Goal: Task Accomplishment & Management: Manage account settings

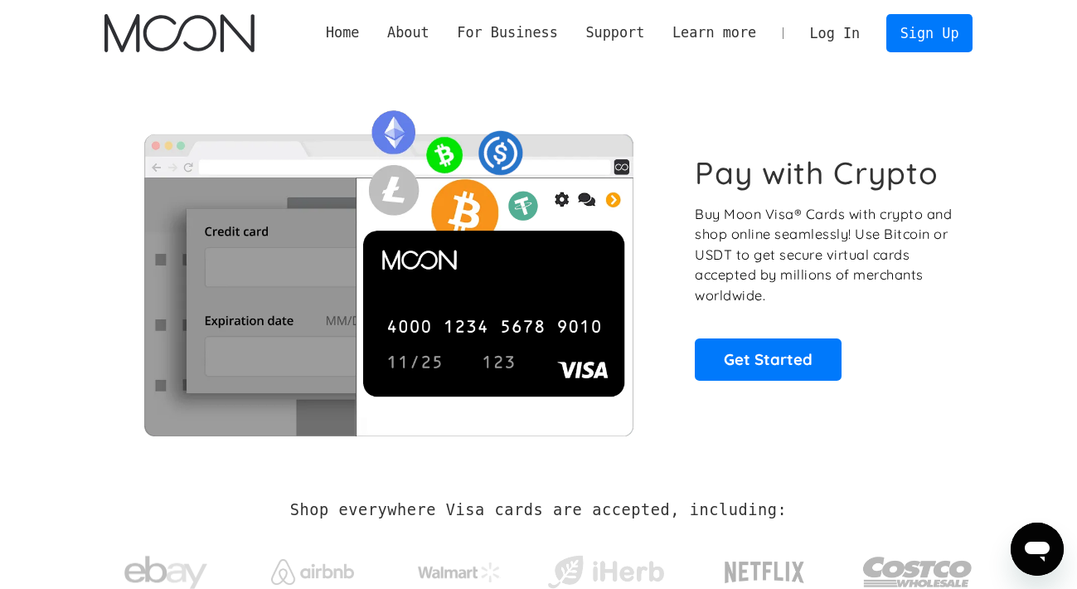
click at [840, 36] on link "Log In" at bounding box center [835, 33] width 78 height 36
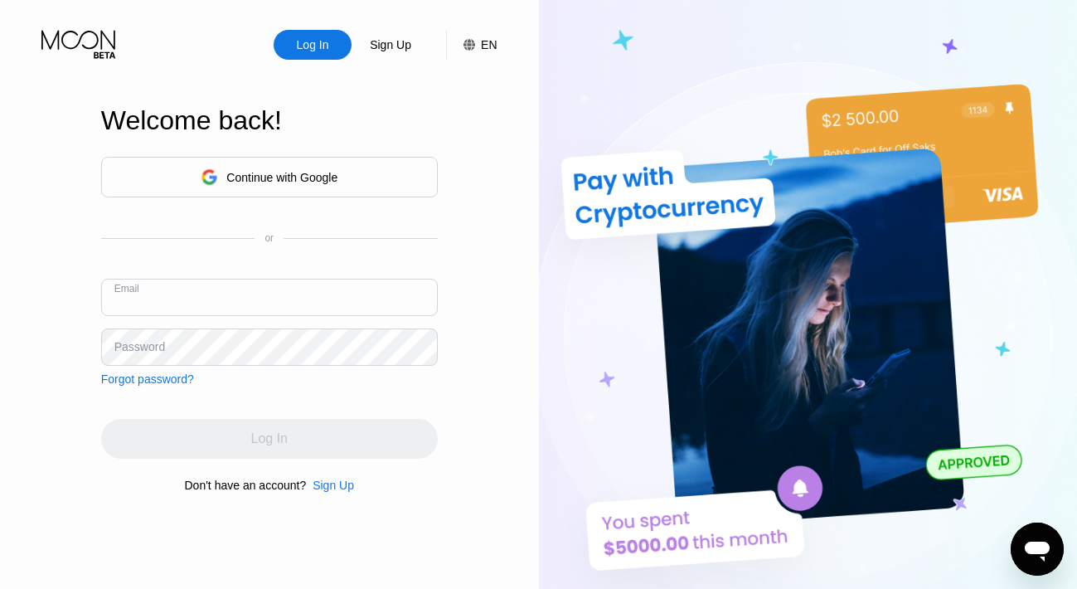
type input "[EMAIL_ADDRESS][DOMAIN_NAME]"
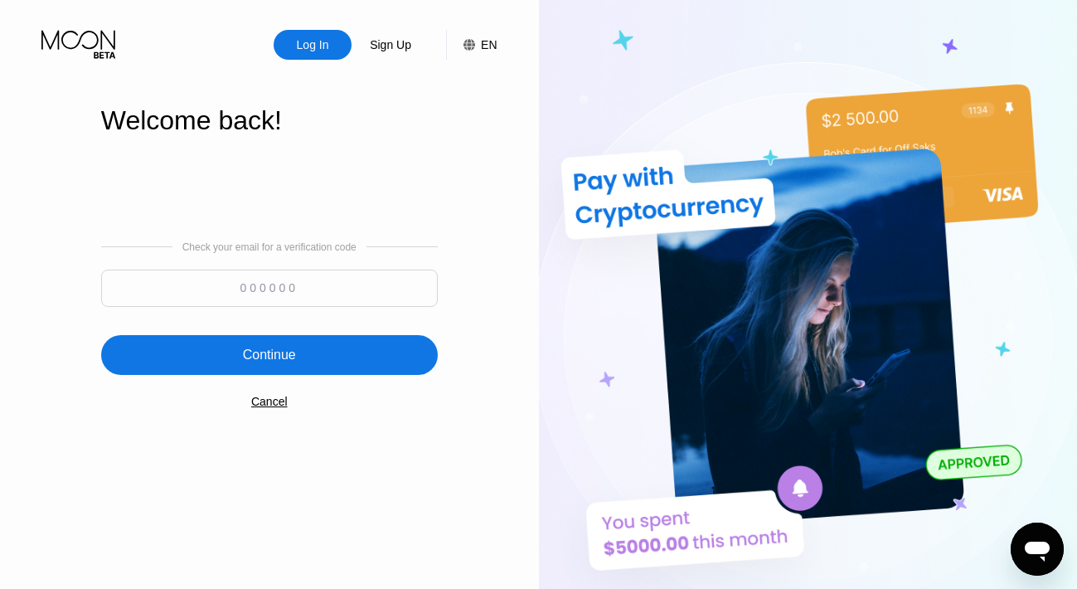
click at [234, 283] on input at bounding box center [269, 288] width 337 height 37
type input "709662"
click at [279, 365] on div "Continue" at bounding box center [269, 355] width 337 height 40
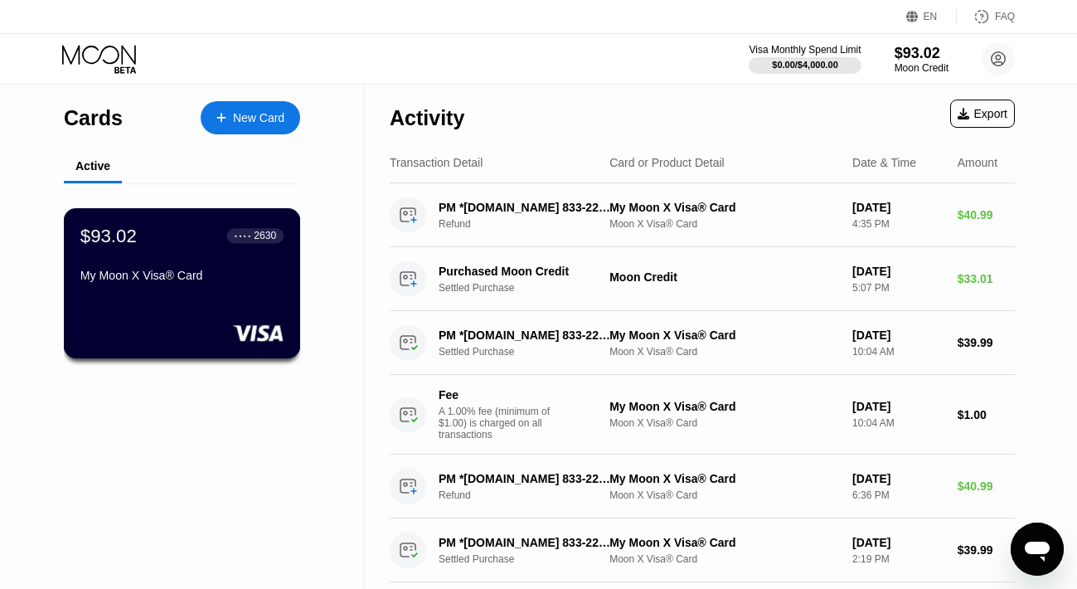
click at [192, 300] on div "$93.02 ● ● ● ● 2630 My Moon X Visa® Card" at bounding box center [182, 283] width 237 height 150
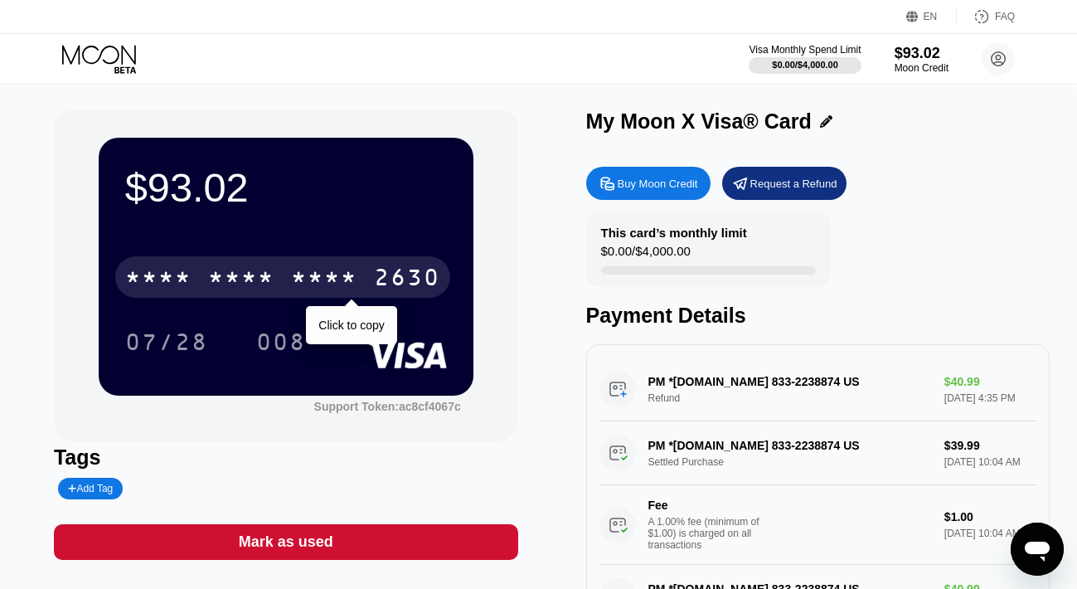
click at [189, 280] on div "* * * *" at bounding box center [158, 279] width 66 height 27
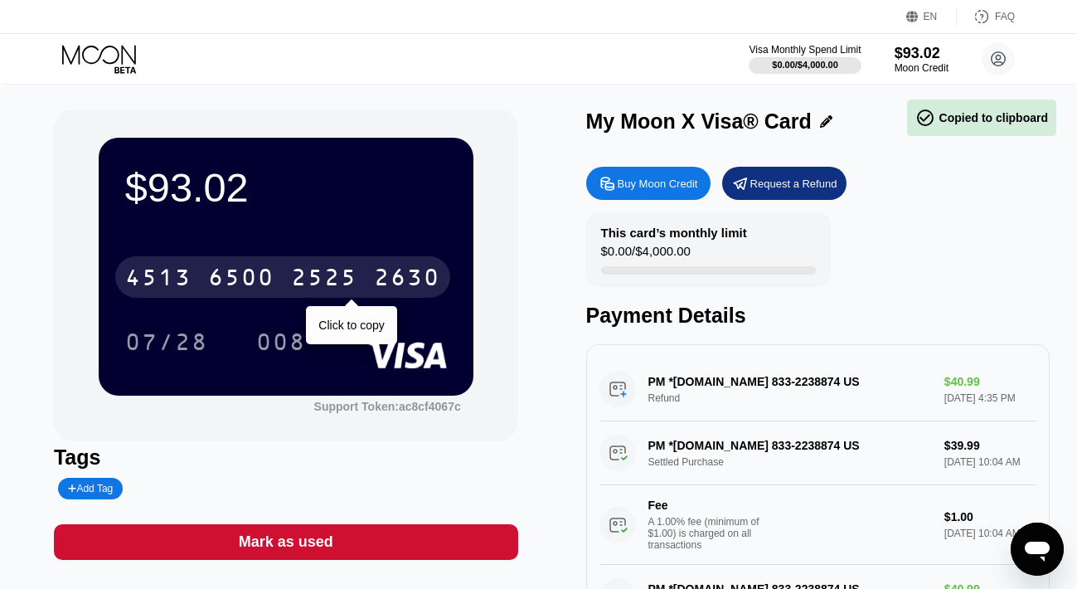
click at [228, 275] on div "6500" at bounding box center [241, 279] width 66 height 27
click at [228, 275] on div "* * * *" at bounding box center [241, 279] width 66 height 27
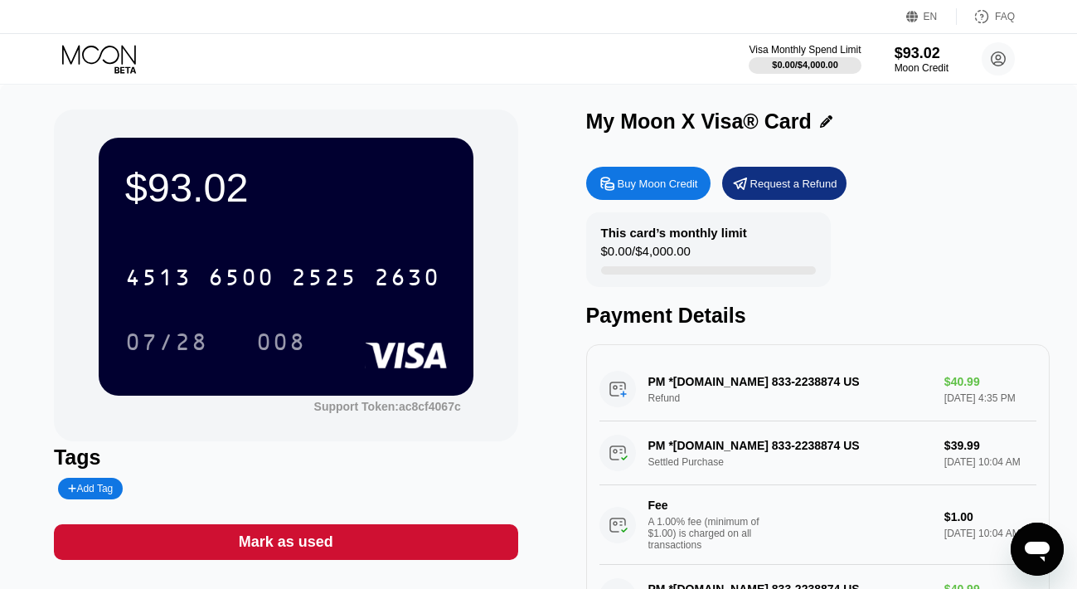
click at [345, 324] on div "07/28 008" at bounding box center [286, 341] width 322 height 41
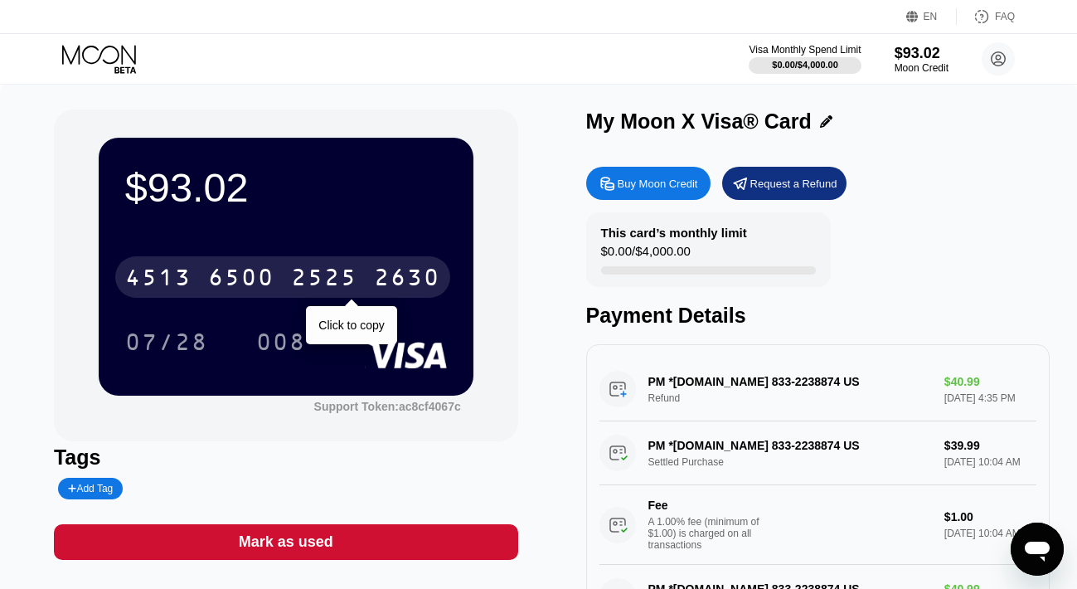
click at [369, 283] on div "4513 6500 2525 2630" at bounding box center [282, 276] width 335 height 41
click at [328, 291] on div "* * * *" at bounding box center [324, 279] width 66 height 27
